Goal: Obtain resource: Download file/media

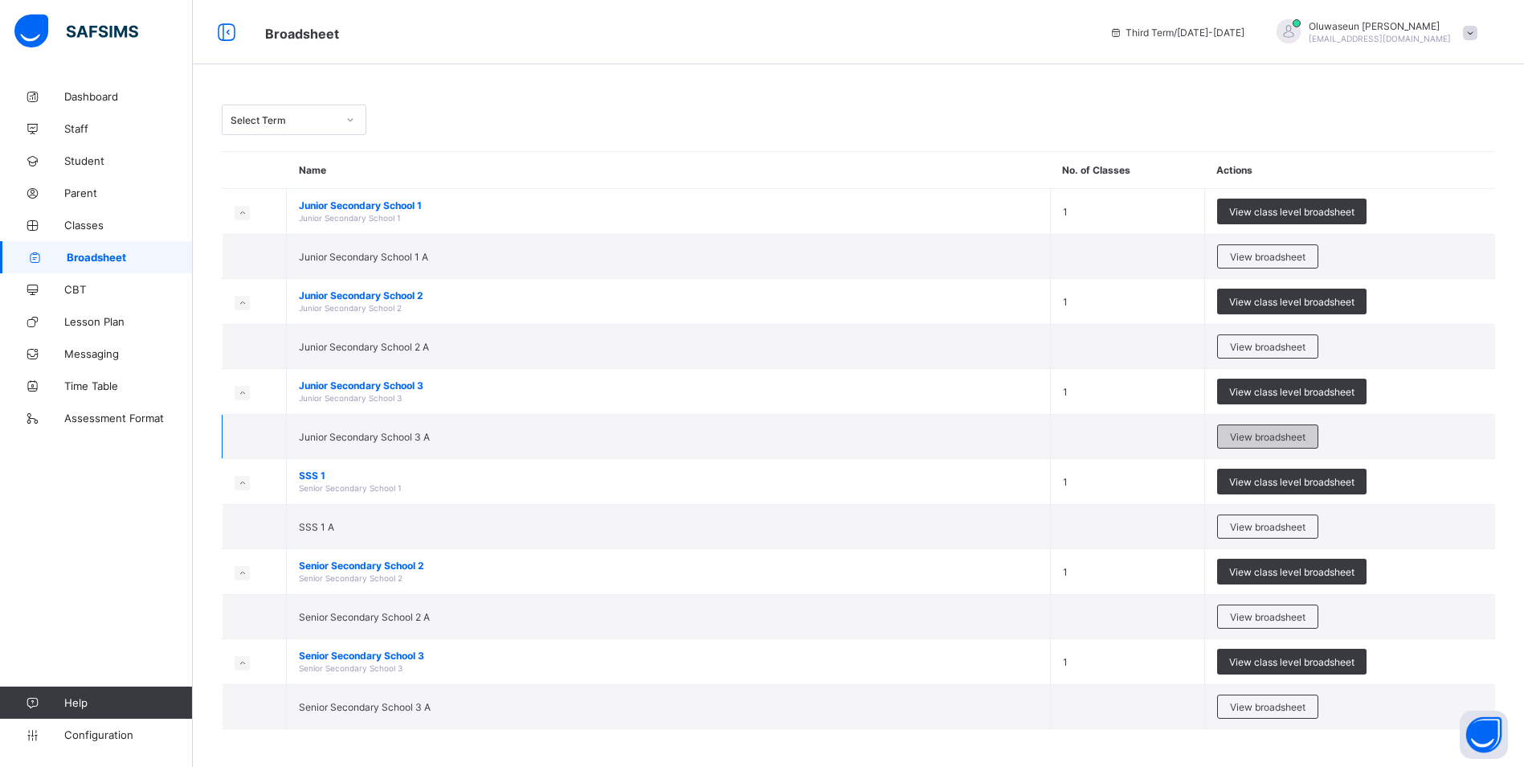
click at [1241, 435] on span "View broadsheet" at bounding box center [1268, 437] width 76 height 12
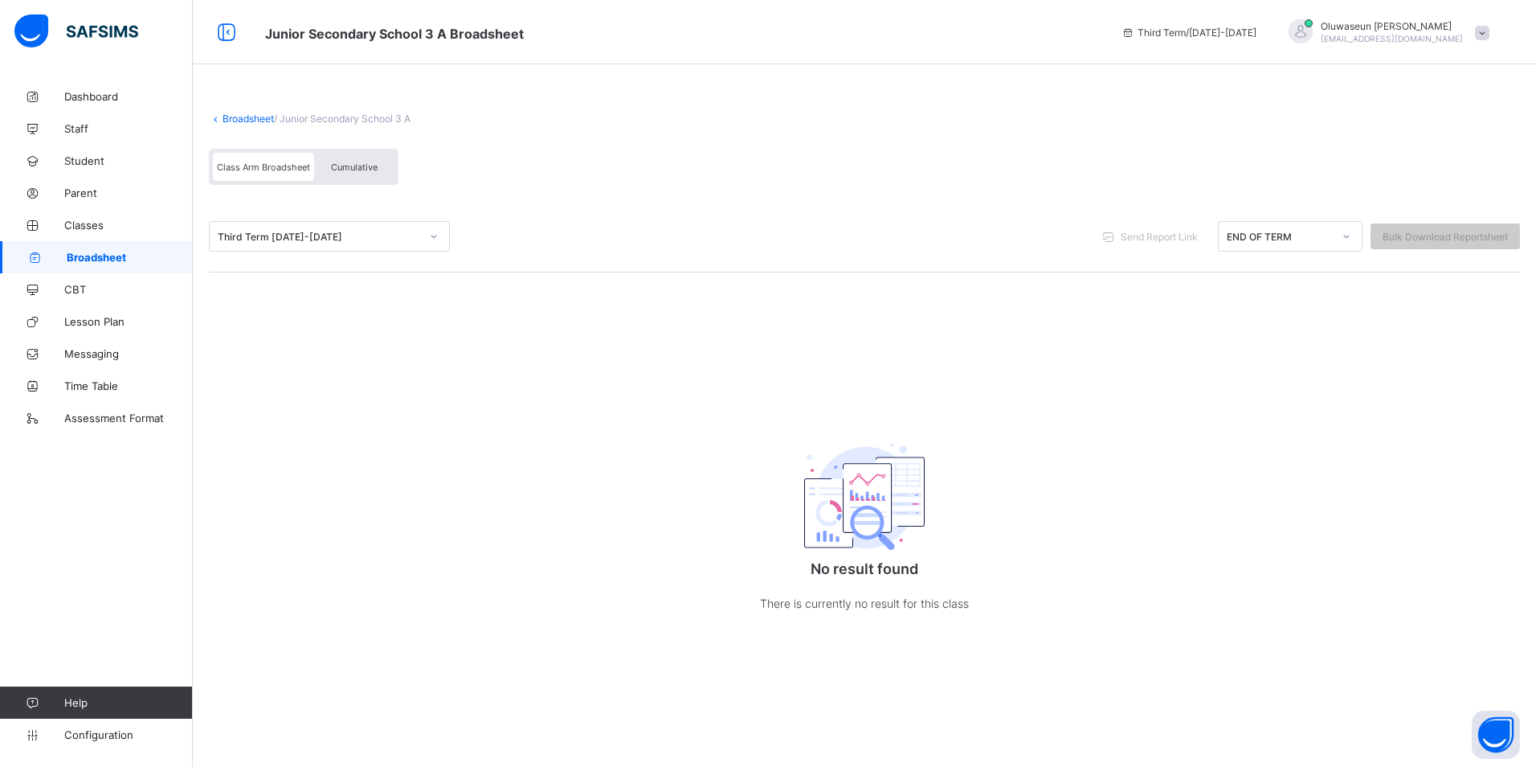
click at [394, 237] on div "Third Term [DATE]-[DATE]" at bounding box center [319, 237] width 202 height 12
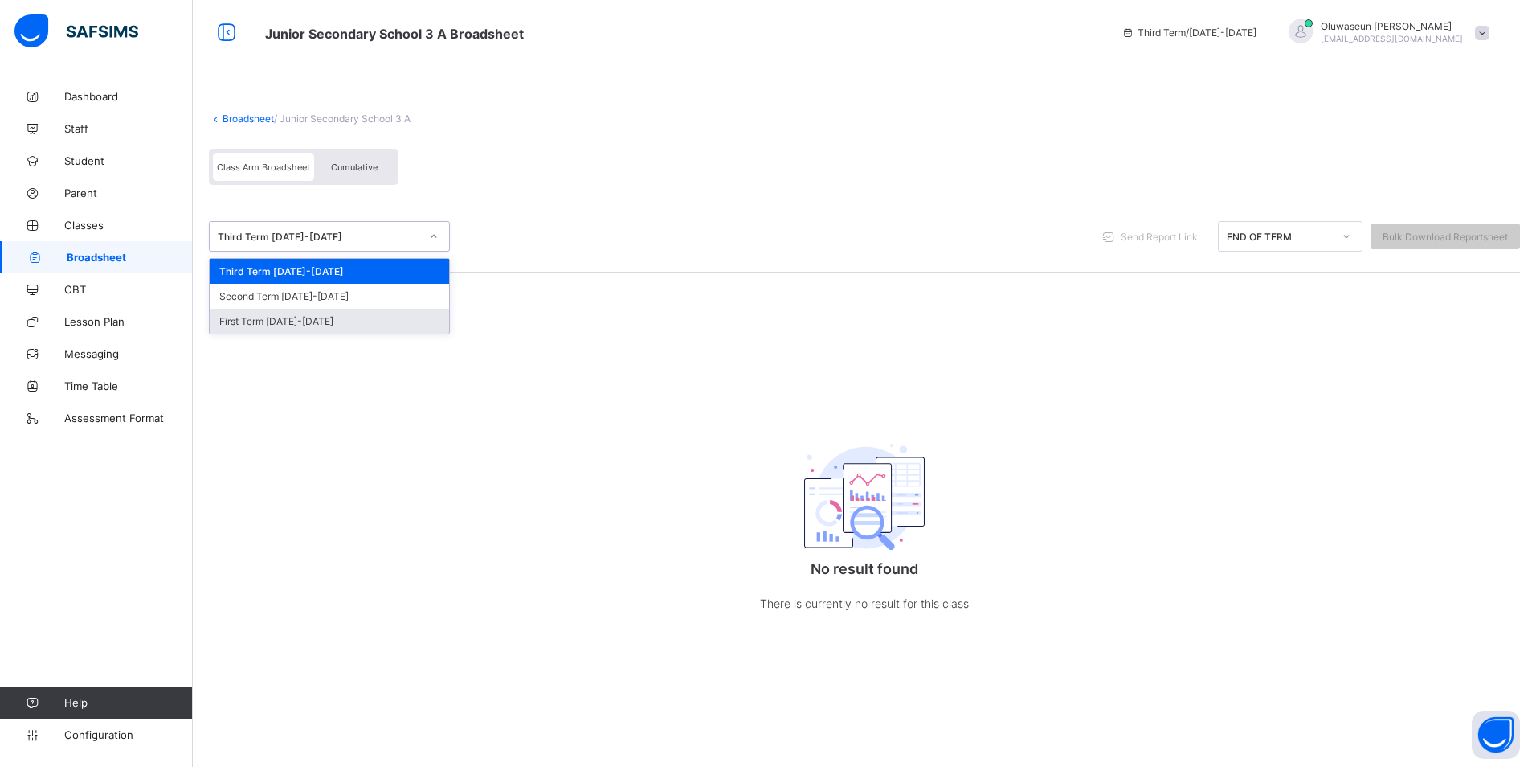
click at [329, 321] on div "First Term [DATE]-[DATE]" at bounding box center [329, 321] width 239 height 25
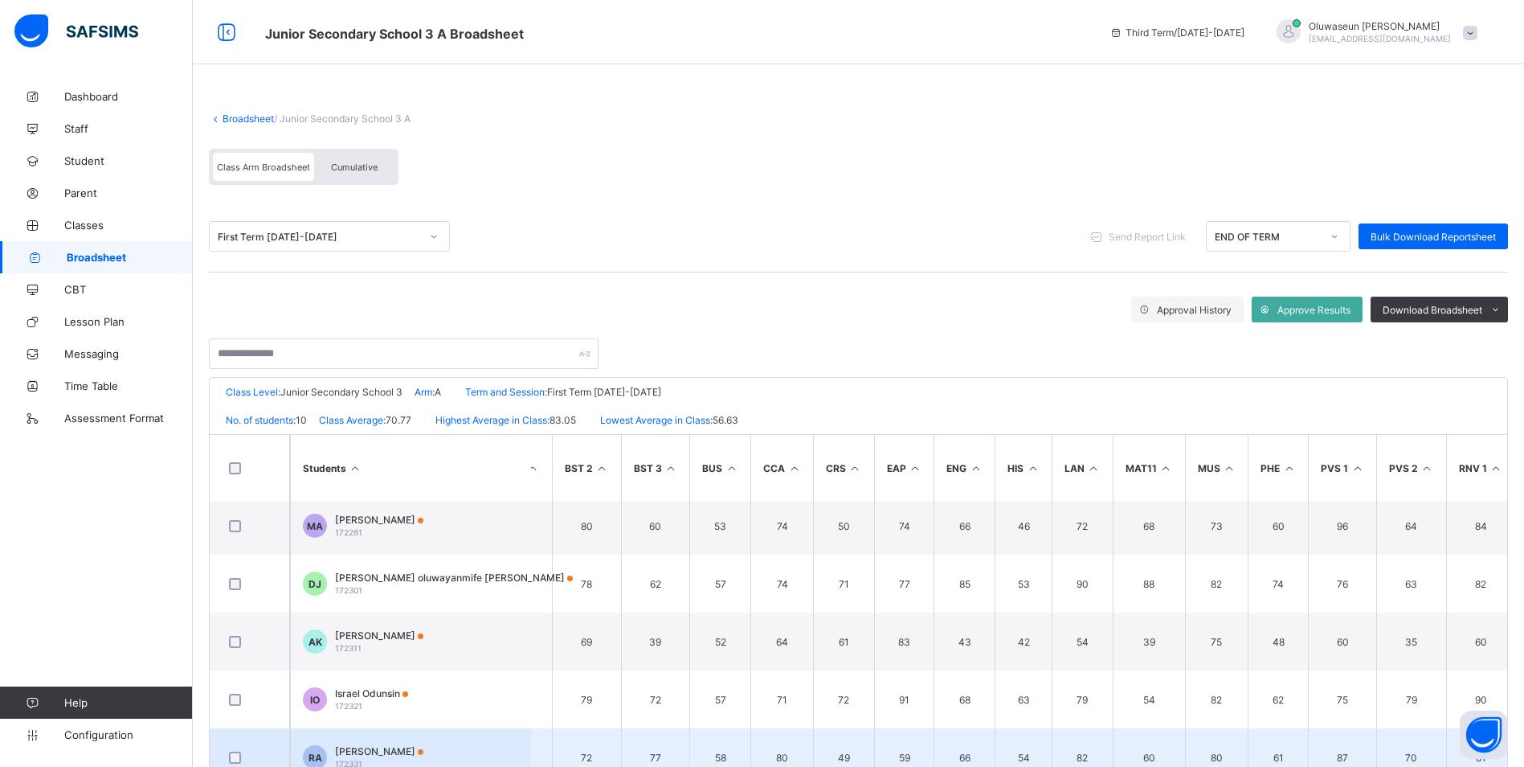
scroll to position [119, 47]
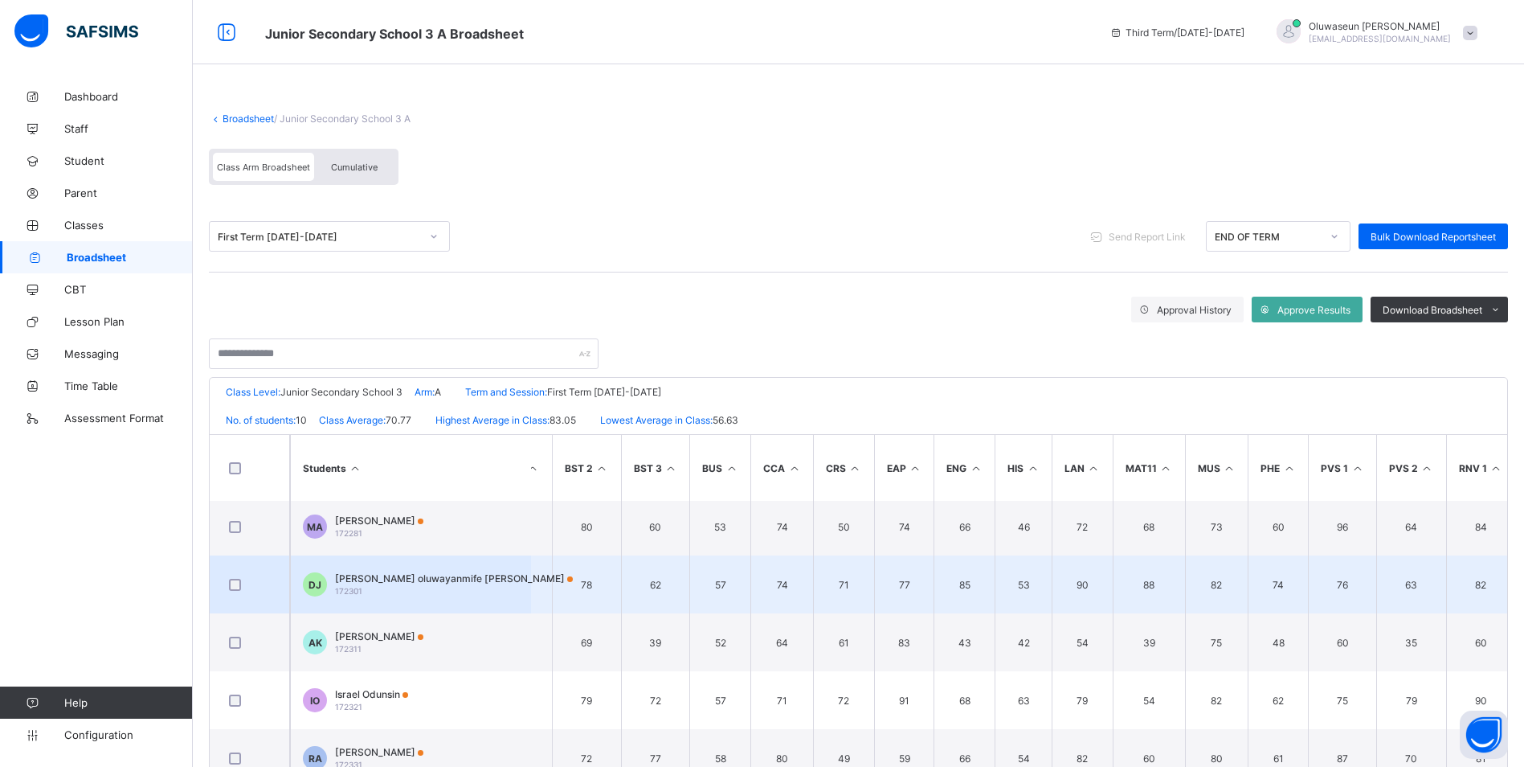
click at [403, 582] on span "[PERSON_NAME] oluwayanmife [PERSON_NAME]" at bounding box center [454, 578] width 238 height 12
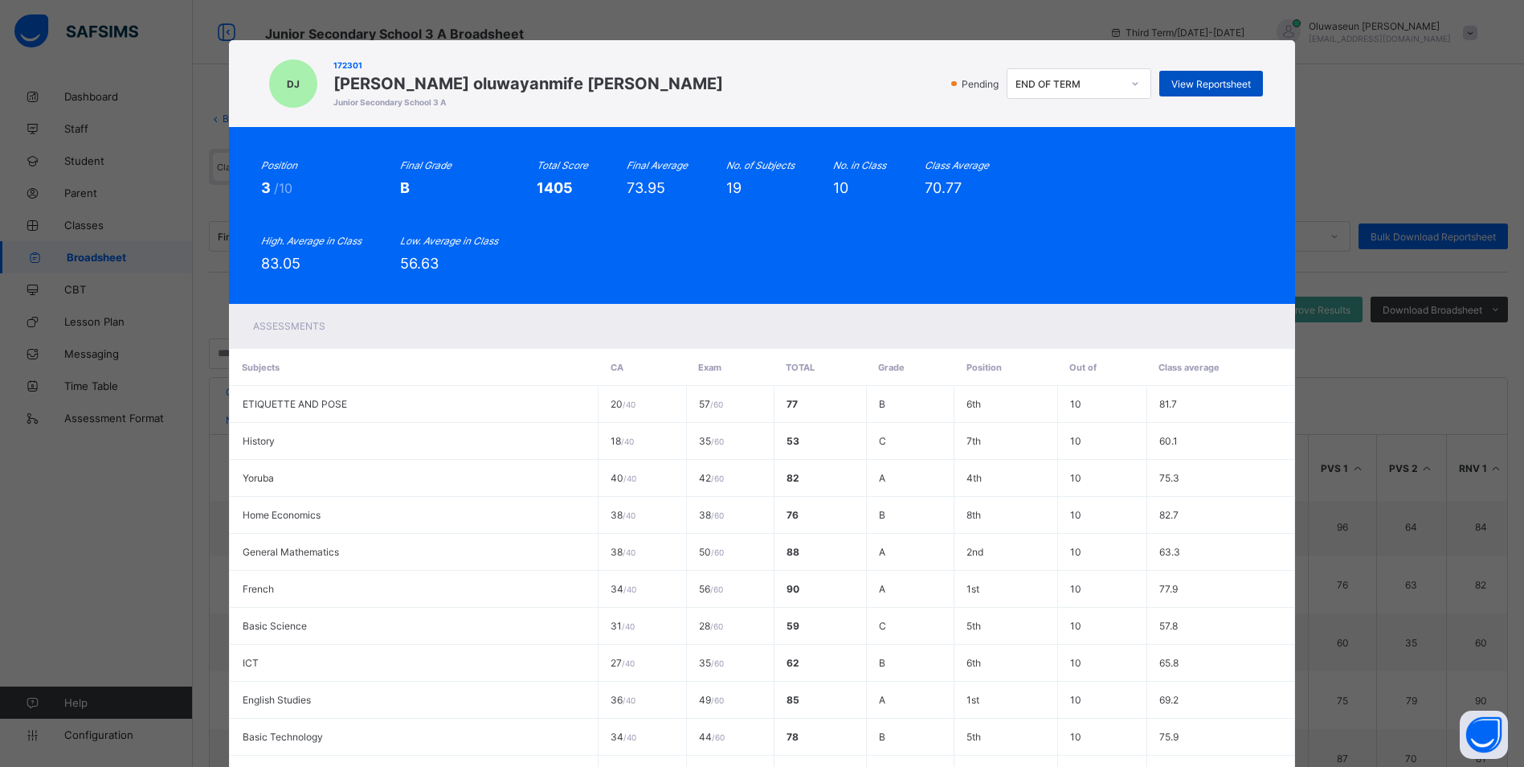
click at [1212, 84] on span "View Reportsheet" at bounding box center [1212, 84] width 80 height 12
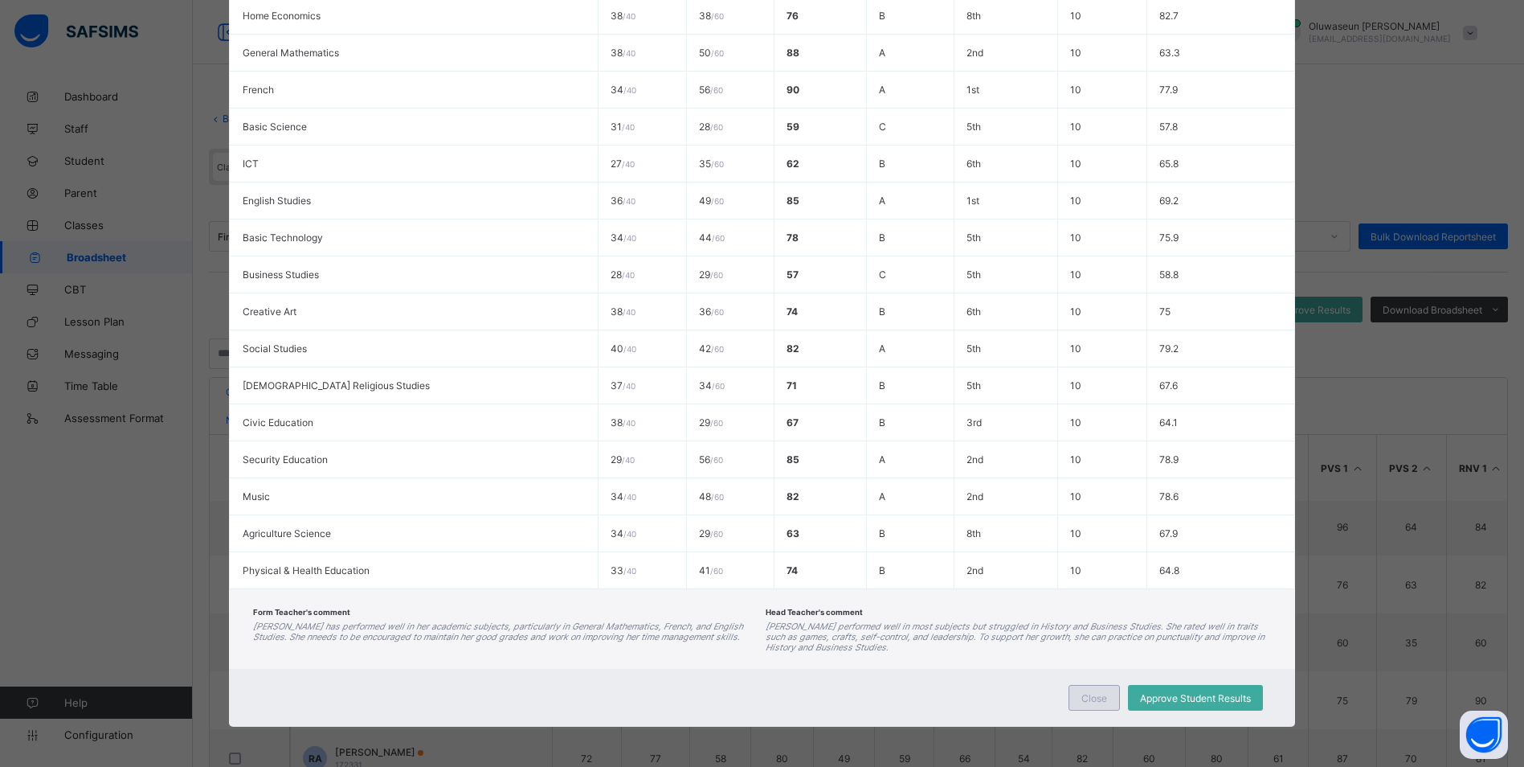
click at [1096, 700] on span "Close" at bounding box center [1095, 698] width 26 height 12
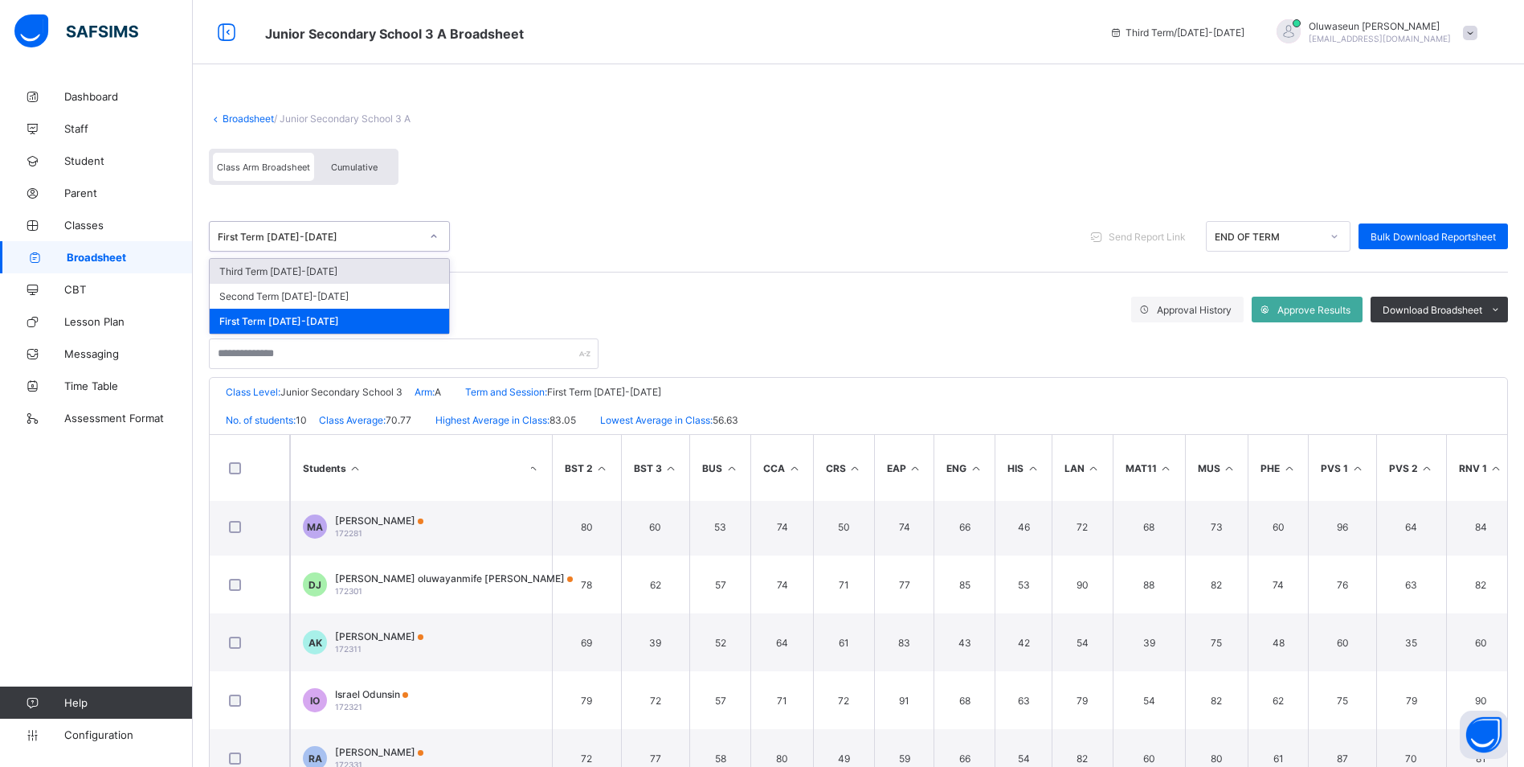
click at [395, 233] on div "First Term [DATE]-[DATE]" at bounding box center [319, 237] width 202 height 12
click at [350, 299] on div "Second Term [DATE]-[DATE]" at bounding box center [329, 296] width 239 height 25
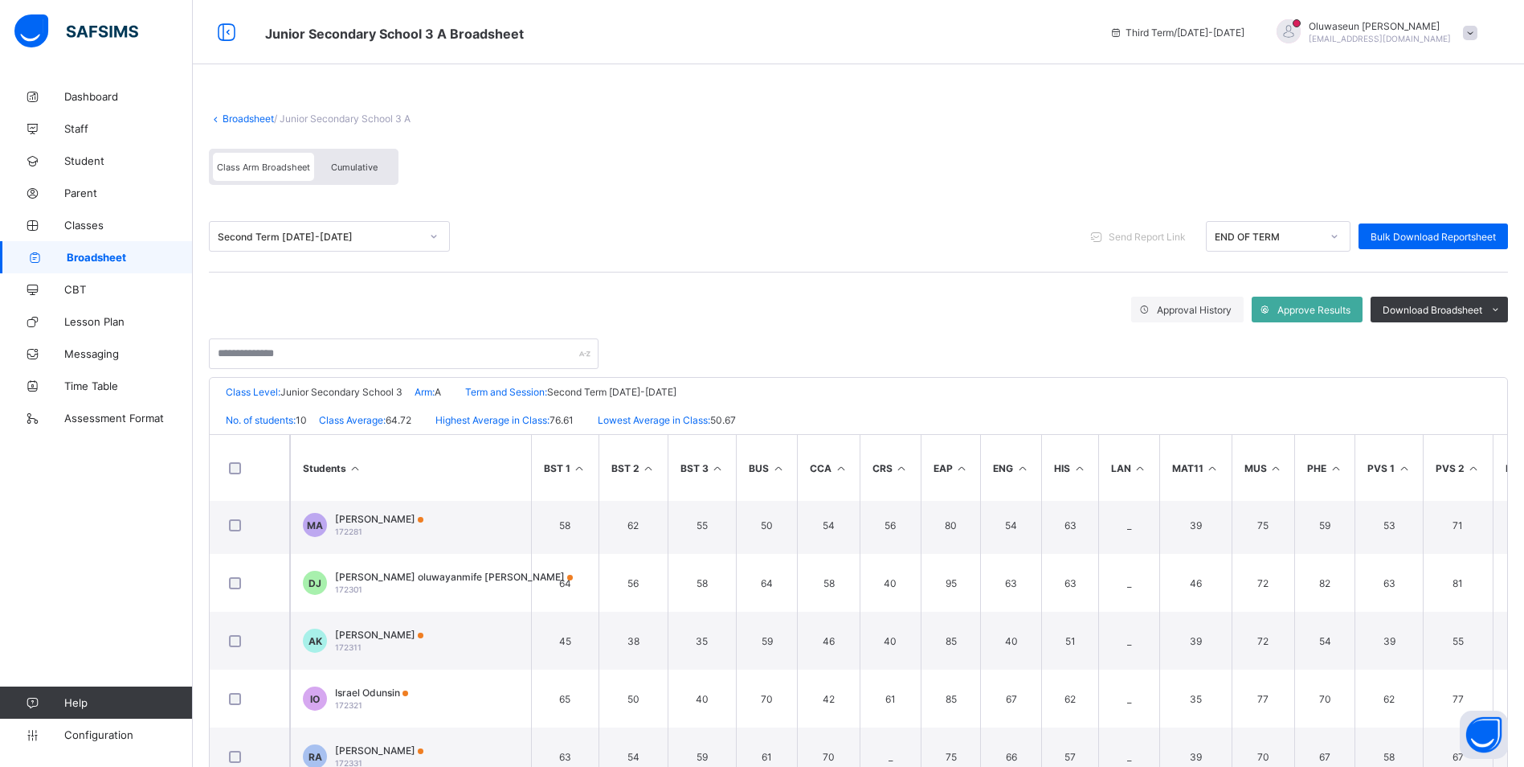
scroll to position [121, 0]
click at [441, 587] on div "[PERSON_NAME] oluwayanmife Jimoh 172301" at bounding box center [454, 582] width 238 height 24
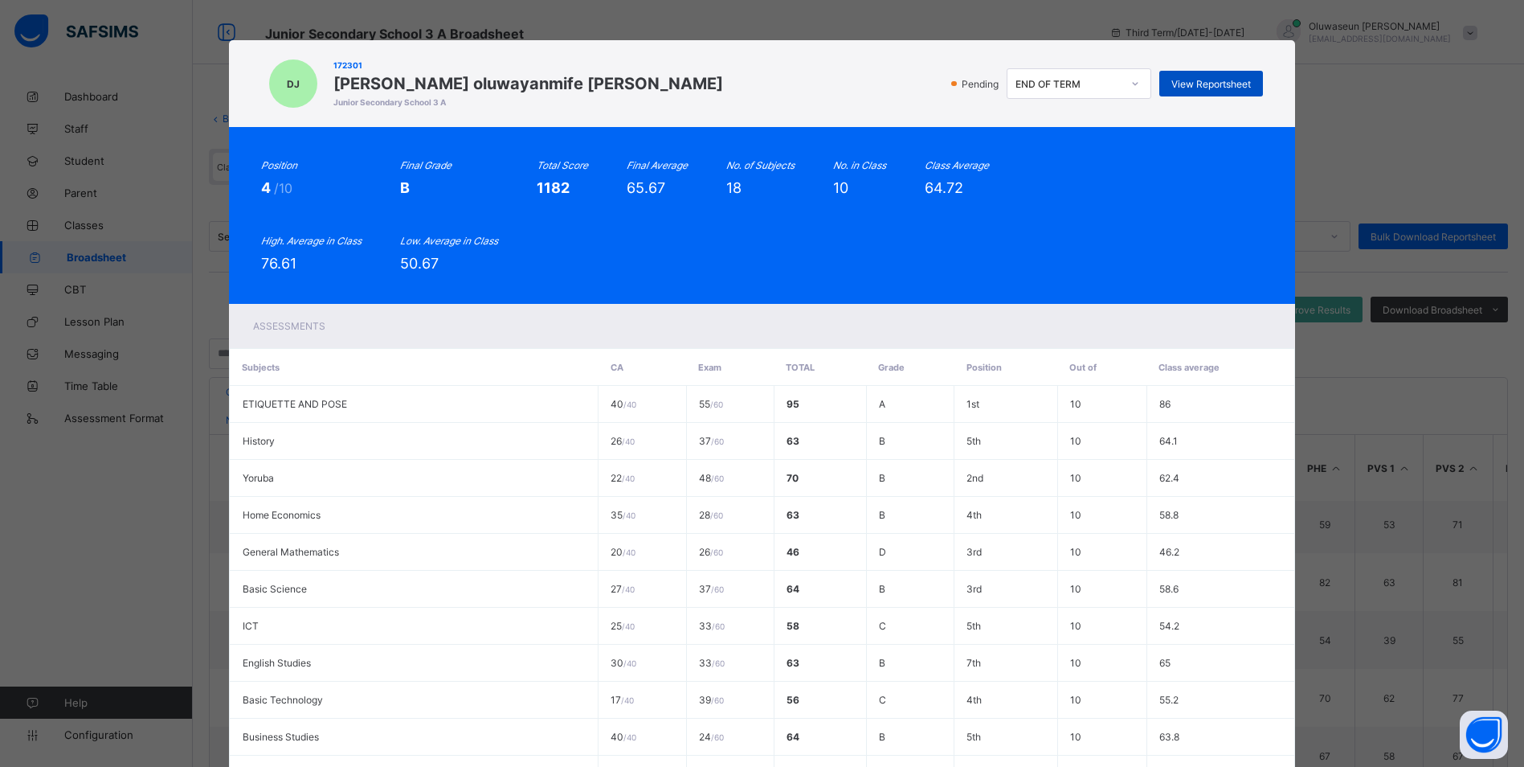
click at [1184, 86] on span "View Reportsheet" at bounding box center [1212, 84] width 80 height 12
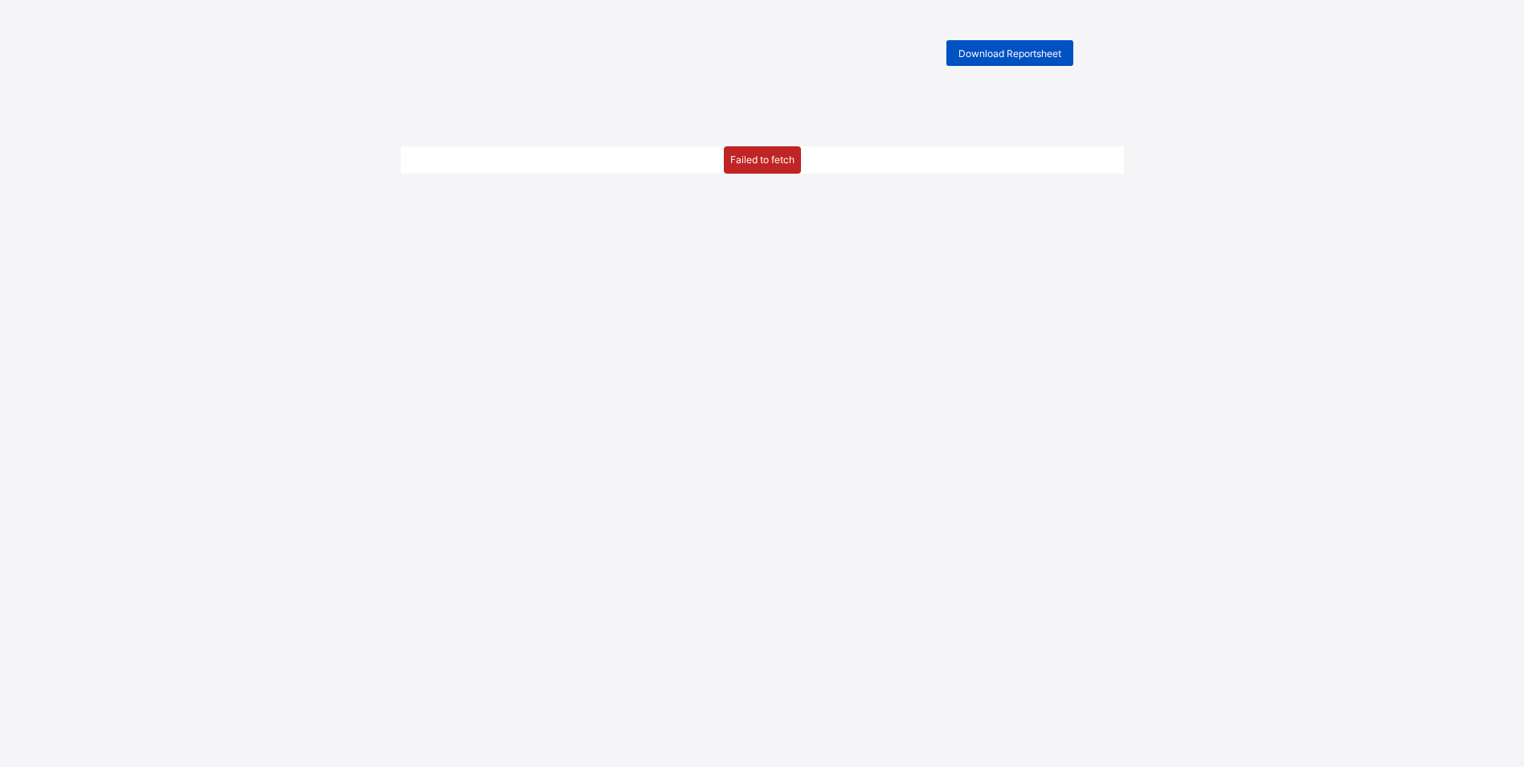
click at [1054, 58] on span "Download Reportsheet" at bounding box center [1010, 53] width 103 height 12
